Goal: Task Accomplishment & Management: Manage account settings

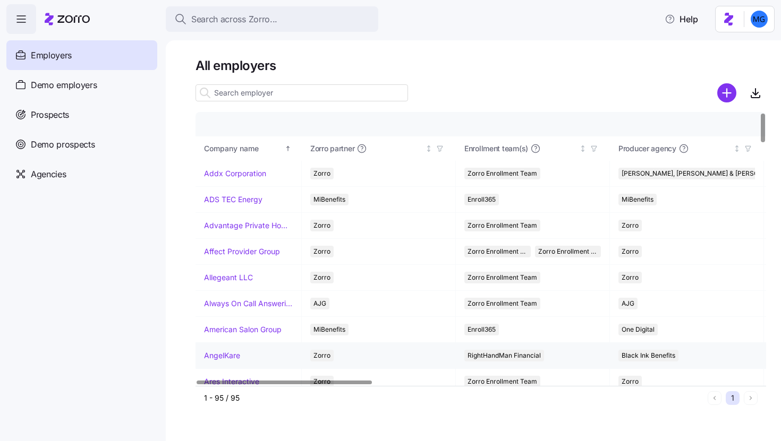
click at [235, 356] on link "AngelKare" at bounding box center [222, 356] width 36 height 11
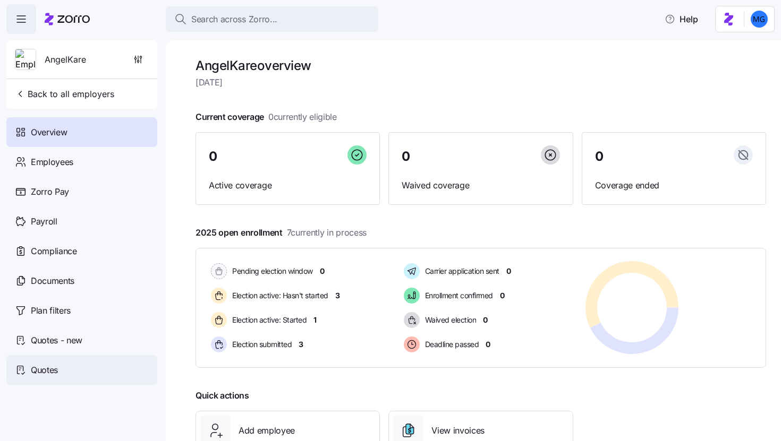
click at [94, 369] on div "Quotes" at bounding box center [81, 370] width 151 height 30
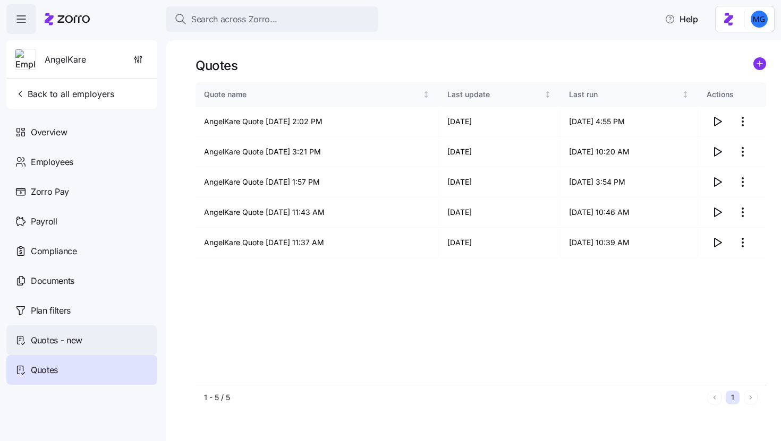
click at [74, 342] on span "Quotes - new" at bounding box center [57, 340] width 52 height 13
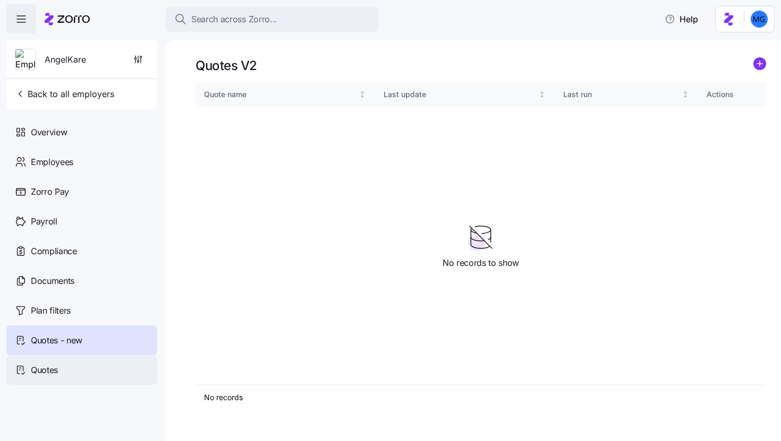
click at [79, 362] on div "Quotes" at bounding box center [81, 370] width 151 height 30
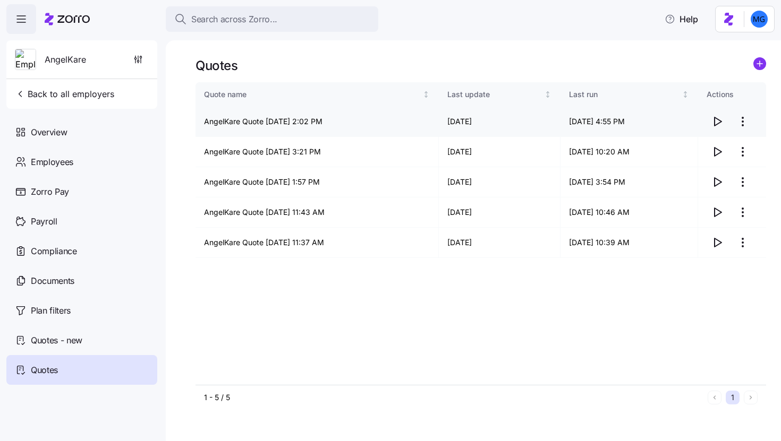
click at [719, 122] on icon "button" at bounding box center [717, 121] width 13 height 13
click at [743, 120] on html "Search across Zorro... Help AngelKare Back to all employers Overview Employees …" at bounding box center [390, 217] width 781 height 435
click at [713, 143] on div "Edit quote" at bounding box center [700, 147] width 98 height 17
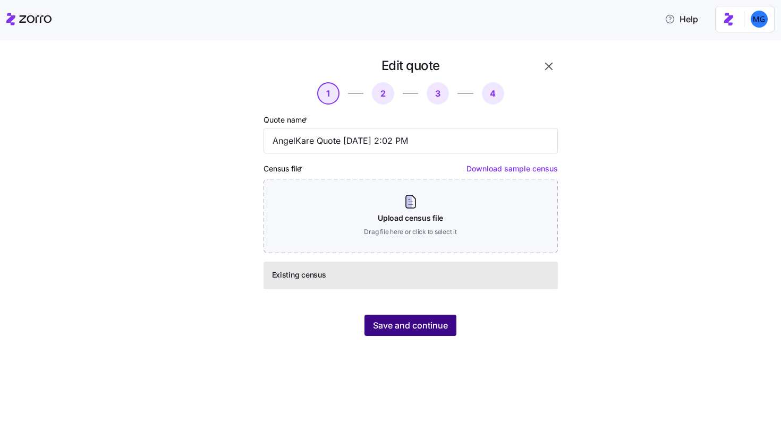
click at [423, 327] on span "Save and continue" at bounding box center [410, 325] width 75 height 13
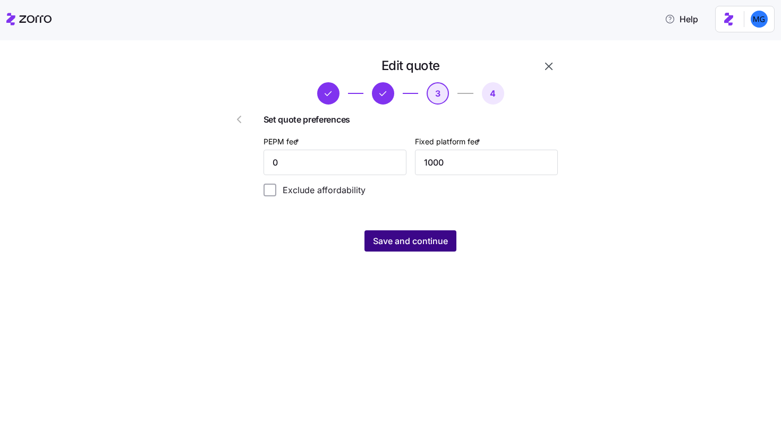
click at [433, 245] on span "Save and continue" at bounding box center [410, 241] width 75 height 13
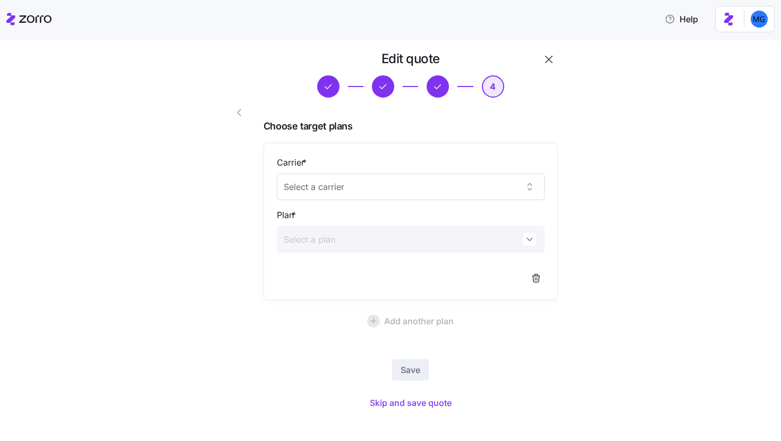
scroll to position [16, 0]
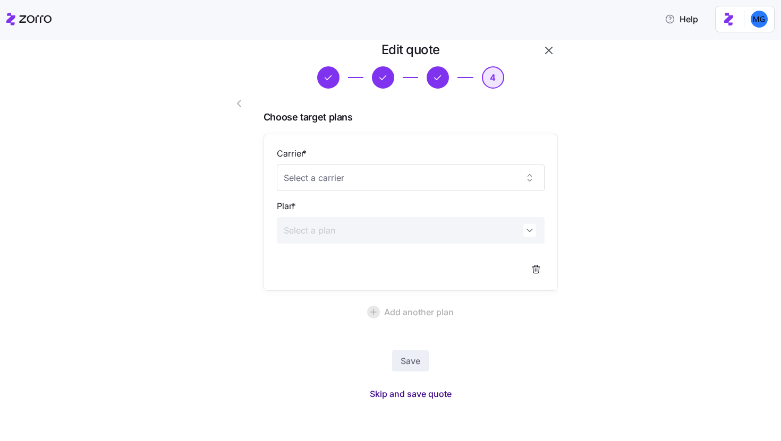
click at [419, 397] on span "Skip and save quote" at bounding box center [411, 394] width 82 height 13
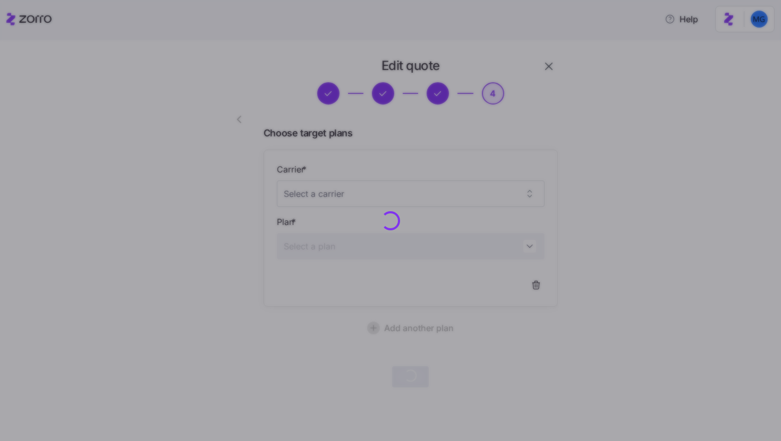
scroll to position [0, 0]
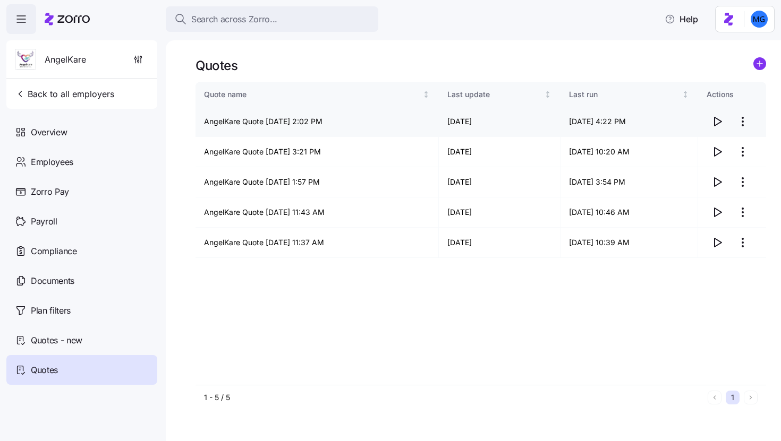
click at [740, 124] on html "Search across Zorro... Help AngelKare Back to all employers Overview Employees …" at bounding box center [390, 217] width 781 height 435
click at [727, 146] on div "Edit quote" at bounding box center [700, 147] width 98 height 17
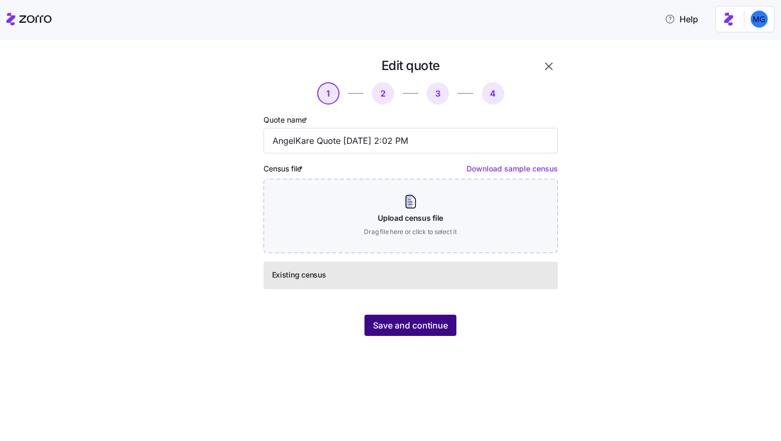
click at [407, 329] on span "Save and continue" at bounding box center [410, 325] width 75 height 13
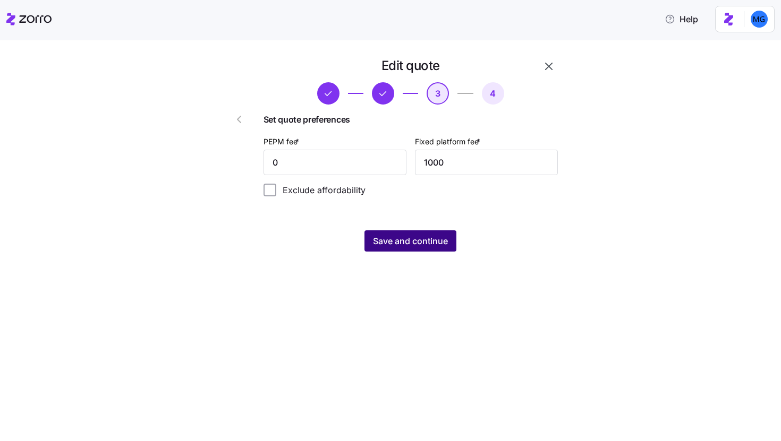
click at [425, 248] on button "Save and continue" at bounding box center [410, 241] width 92 height 21
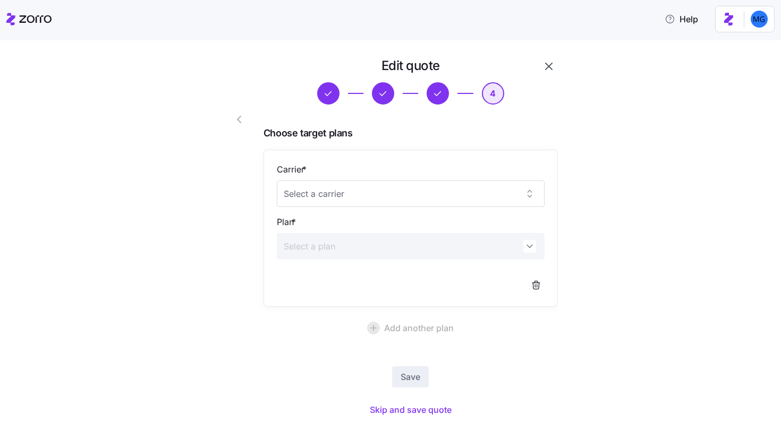
scroll to position [16, 0]
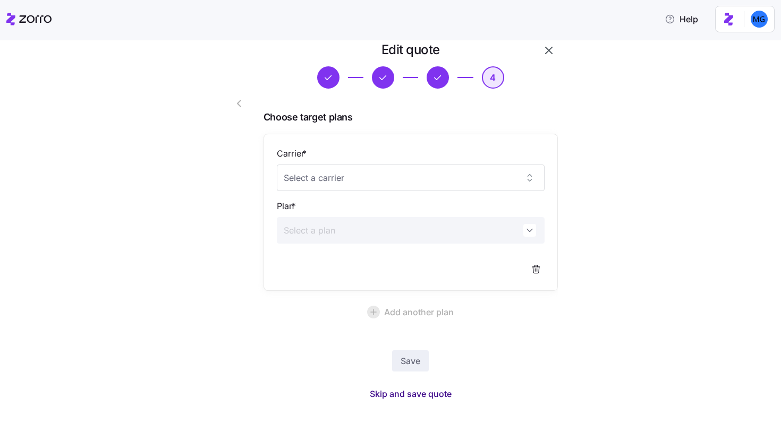
click at [407, 394] on span "Skip and save quote" at bounding box center [411, 394] width 82 height 13
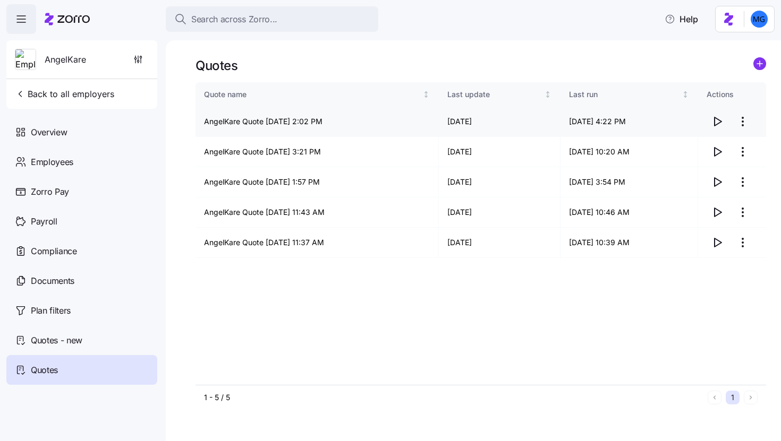
click at [716, 122] on icon "button" at bounding box center [717, 121] width 13 height 13
click at [715, 120] on icon "button" at bounding box center [717, 121] width 13 height 13
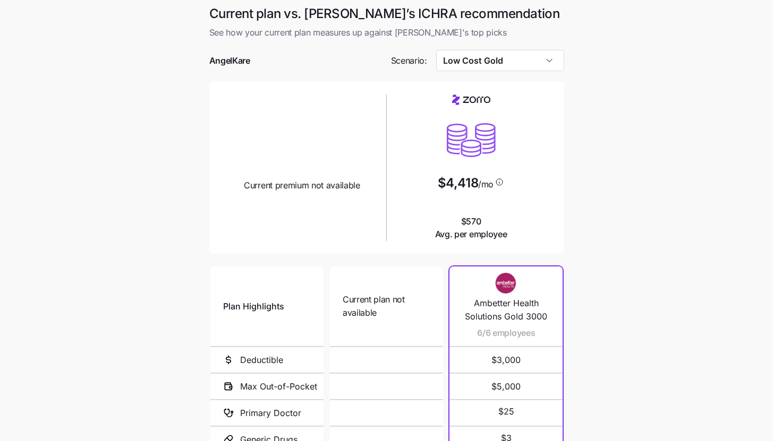
scroll to position [138, 0]
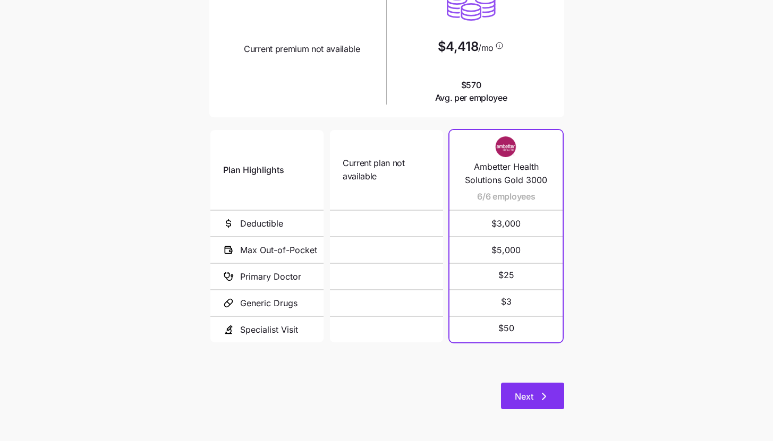
click at [549, 390] on icon "button" at bounding box center [544, 396] width 13 height 13
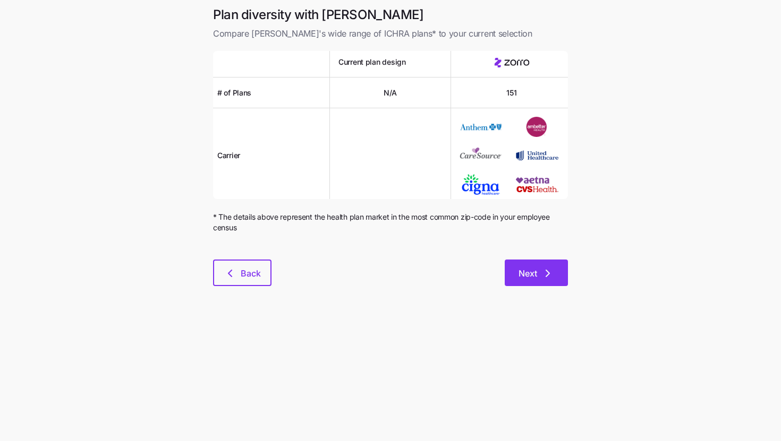
click at [531, 272] on span "Next" at bounding box center [527, 273] width 19 height 13
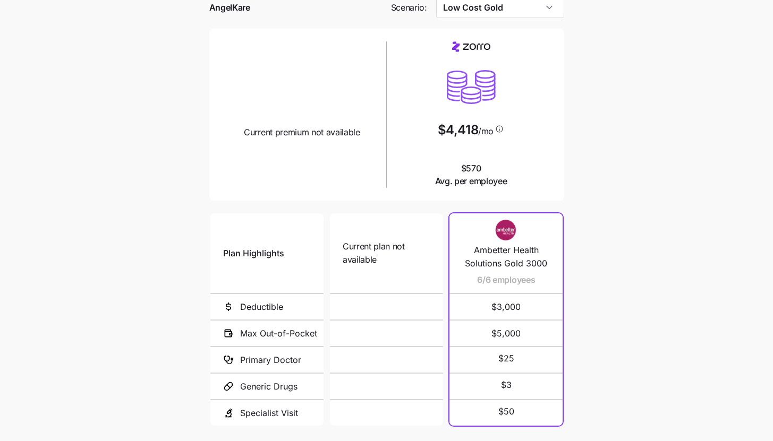
scroll to position [138, 0]
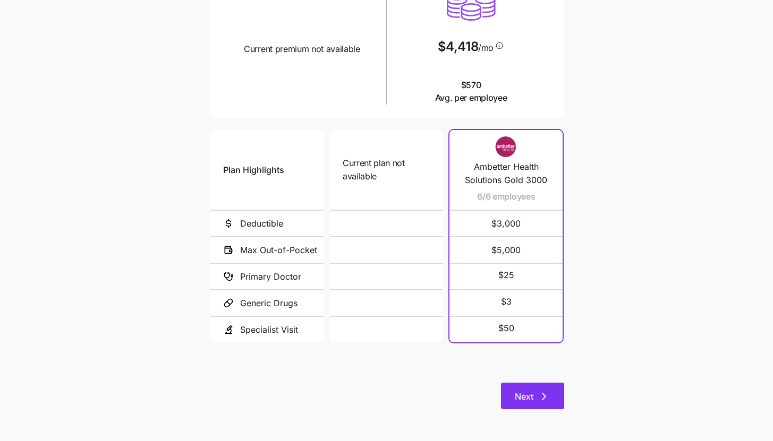
click at [567, 391] on div "Current plan vs. Zorro’s ICHRA recommendation See how your current plan measure…" at bounding box center [387, 145] width 372 height 553
click at [561, 395] on button "Next" at bounding box center [532, 396] width 63 height 27
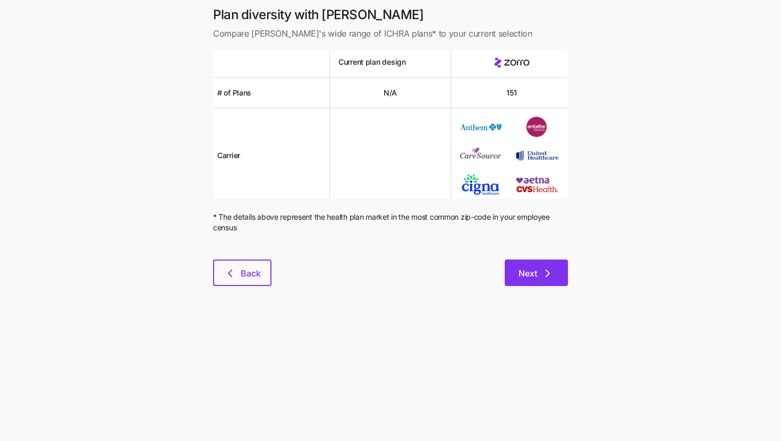
click at [532, 270] on span "Next" at bounding box center [527, 273] width 19 height 13
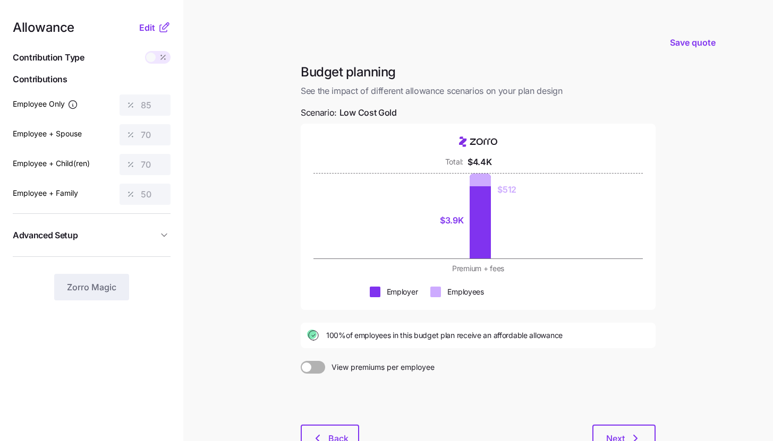
scroll to position [78, 0]
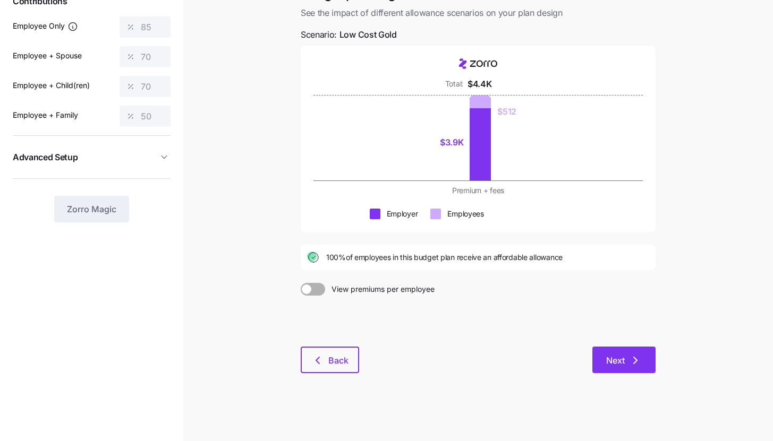
click at [643, 365] on button "Next" at bounding box center [623, 360] width 63 height 27
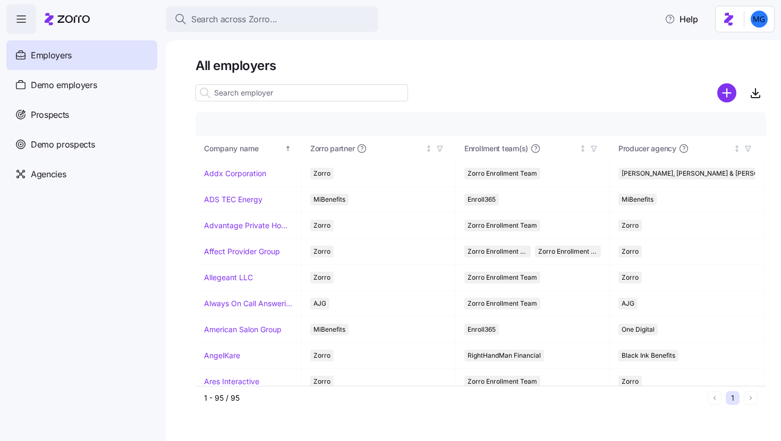
click at [262, 97] on input at bounding box center [301, 92] width 212 height 17
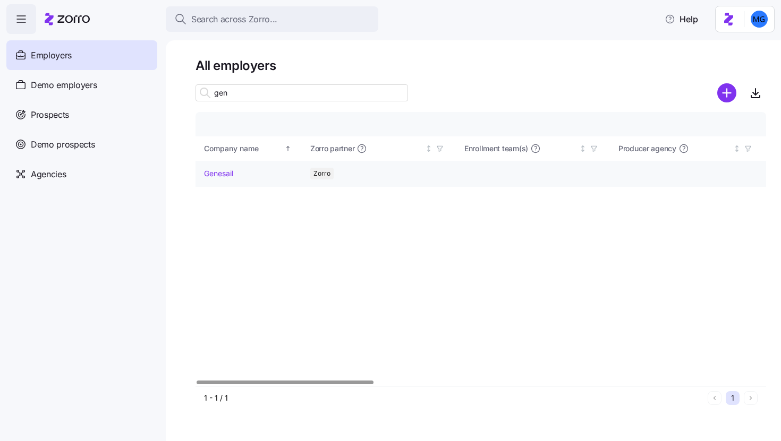
type input "gen"
click at [227, 176] on link "Genesail" at bounding box center [218, 173] width 29 height 11
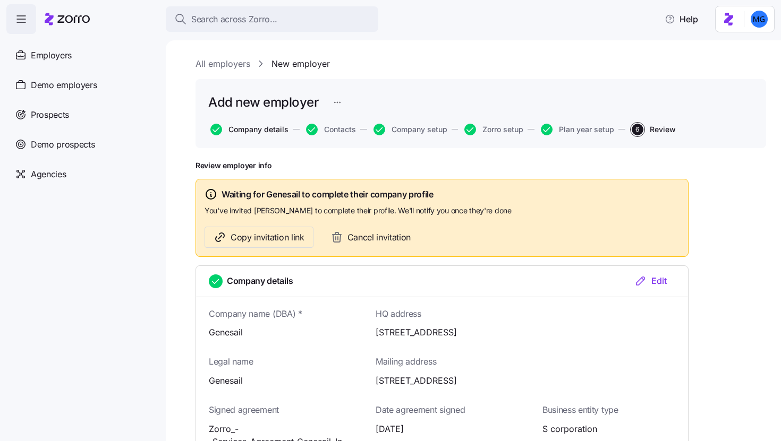
click at [265, 133] on span "Company details" at bounding box center [258, 129] width 60 height 7
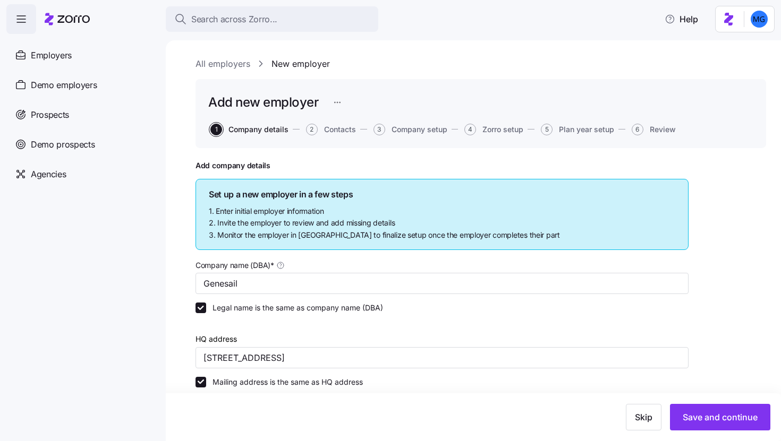
click at [338, 100] on html "Search across Zorro... Help Employers Demo employers Prospects Demo prospects A…" at bounding box center [390, 217] width 781 height 435
click at [311, 132] on div "Change to prospect" at bounding box center [285, 129] width 70 height 12
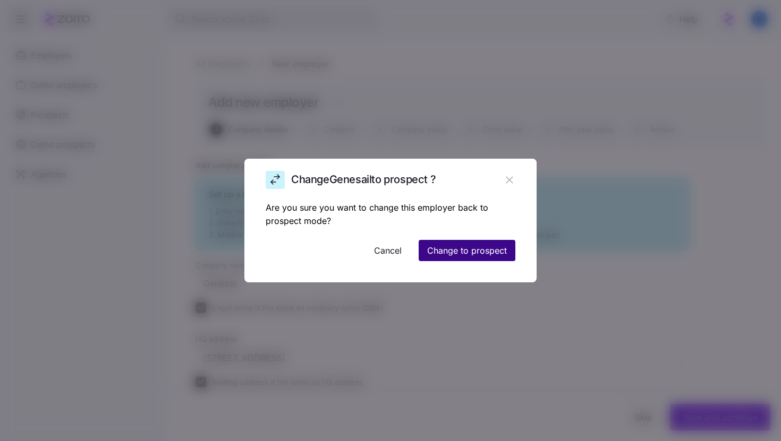
click at [458, 251] on span "Change to prospect" at bounding box center [467, 250] width 80 height 13
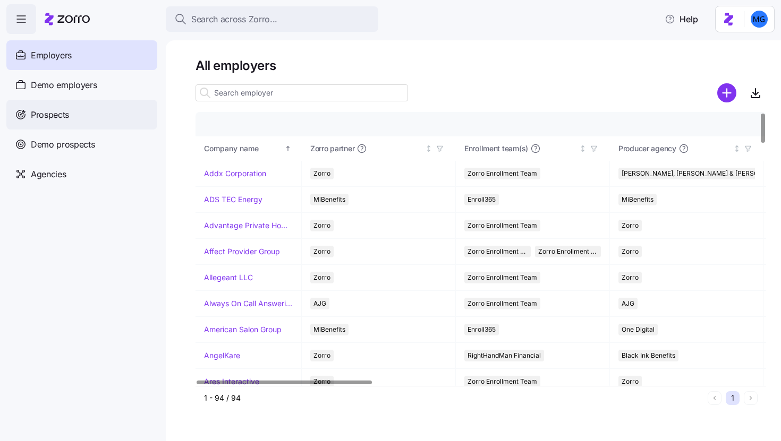
click at [96, 121] on div "Prospects" at bounding box center [81, 115] width 151 height 30
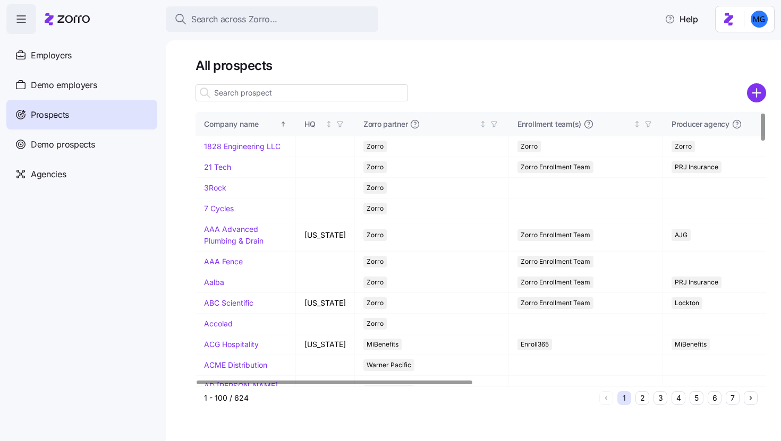
click at [302, 91] on input at bounding box center [301, 92] width 212 height 17
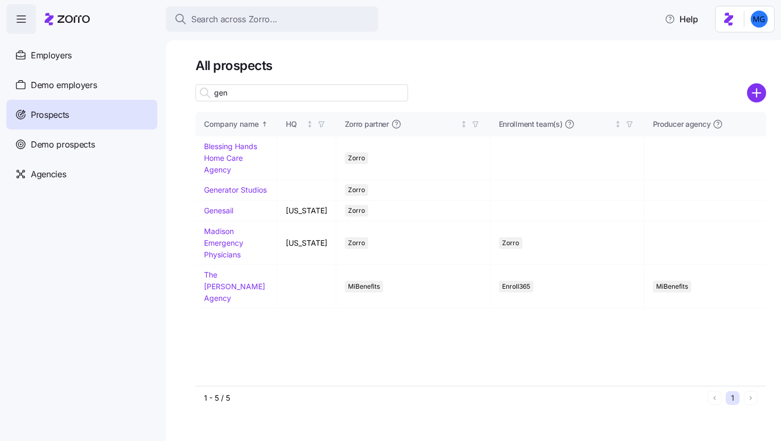
type input "gen"
